Goal: Task Accomplishment & Management: Use online tool/utility

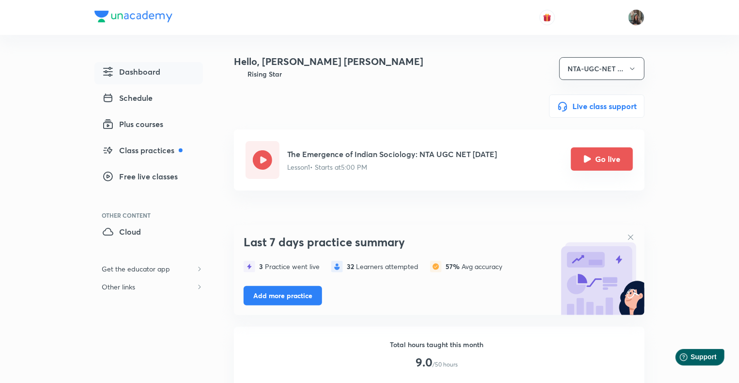
click at [609, 160] on button "Go live" at bounding box center [602, 158] width 62 height 23
